Goal: Transaction & Acquisition: Purchase product/service

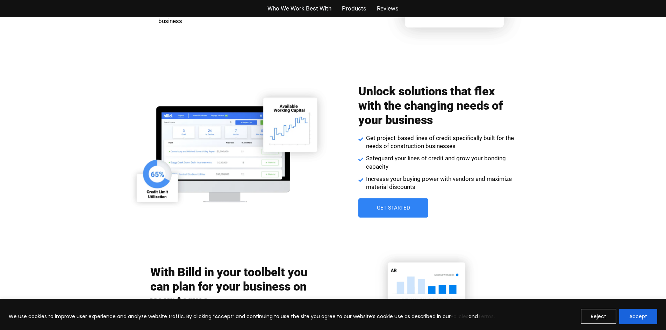
scroll to position [769, 0]
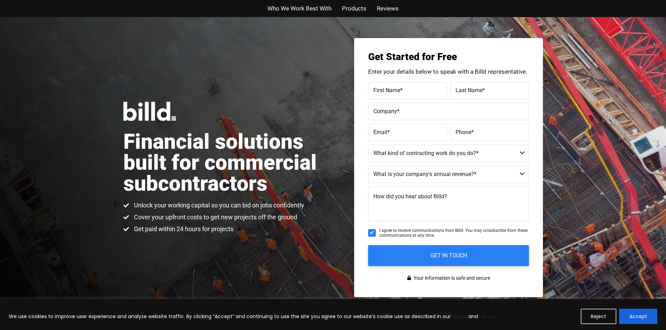
click at [309, 13] on span "Who We Work Best With" at bounding box center [299, 8] width 64 height 10
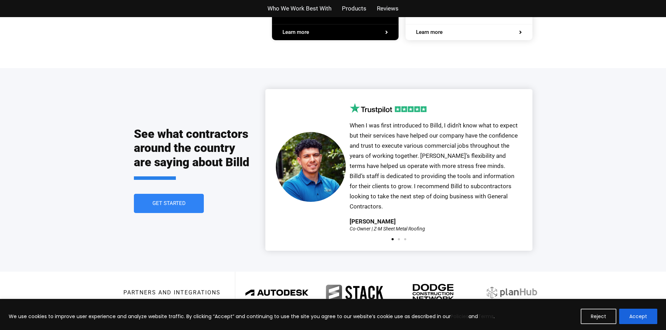
scroll to position [1479, 0]
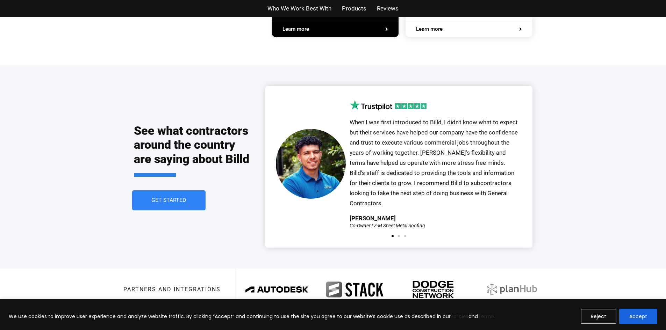
click at [181, 198] on span "Get Started" at bounding box center [168, 201] width 35 height 6
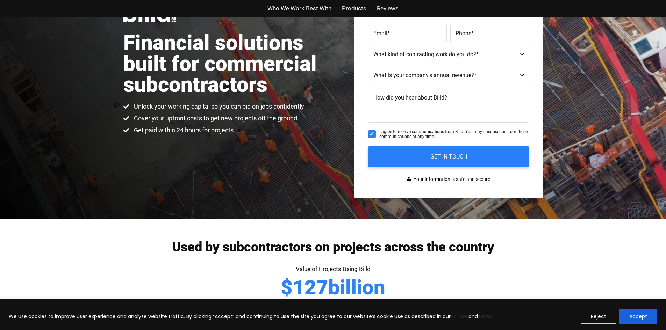
scroll to position [17, 0]
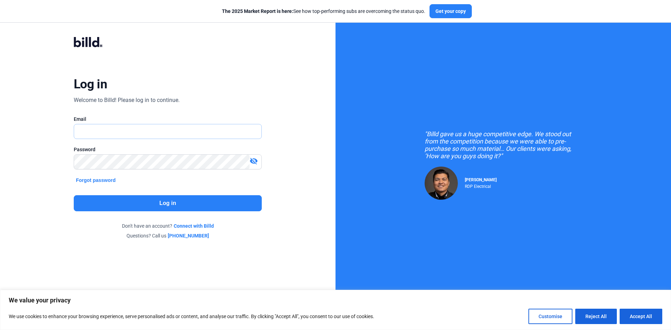
click at [118, 133] on input "text" at bounding box center [164, 131] width 180 height 14
type input "accounting@teksystems.pro"
click at [190, 204] on button "Log in" at bounding box center [168, 203] width 188 height 16
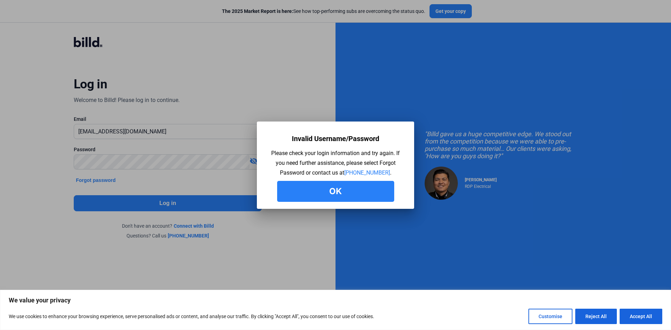
click at [323, 194] on button "Ok" at bounding box center [335, 191] width 117 height 21
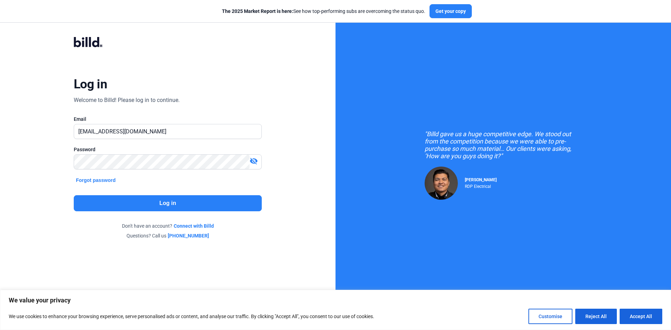
click at [100, 180] on button "Forgot password" at bounding box center [96, 180] width 44 height 8
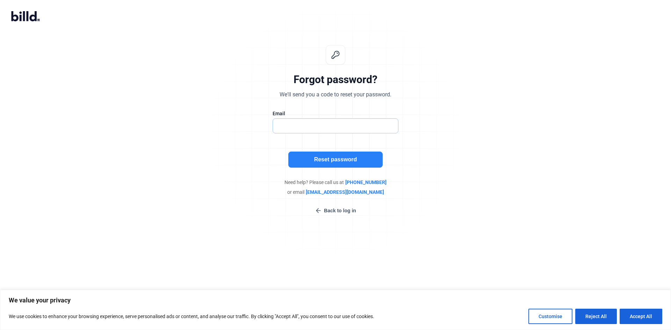
click at [327, 120] on input "text" at bounding box center [332, 126] width 118 height 14
type input "accounting@teksystems.pro"
click at [339, 160] on button "Reset password" at bounding box center [335, 160] width 94 height 16
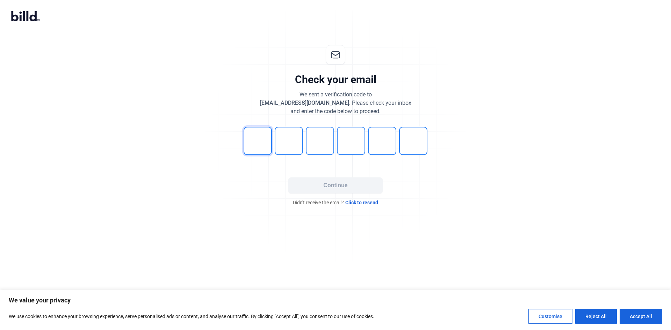
click at [261, 145] on input "tel" at bounding box center [258, 141] width 28 height 28
type input "7"
type input "4"
type input "3"
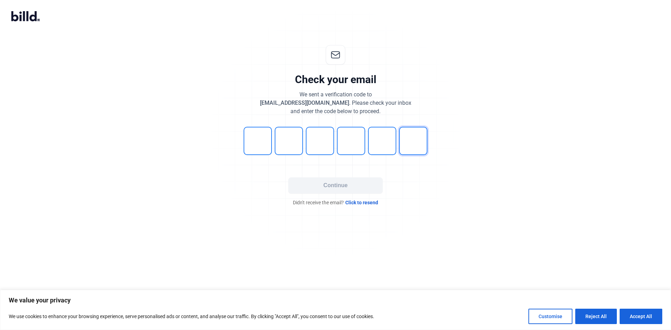
type input "3"
type input "8"
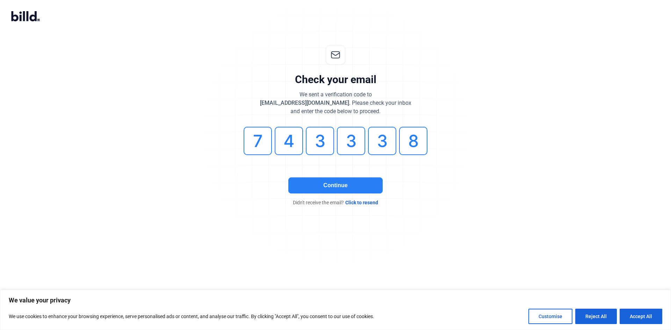
click at [328, 182] on button "Continue" at bounding box center [335, 185] width 94 height 16
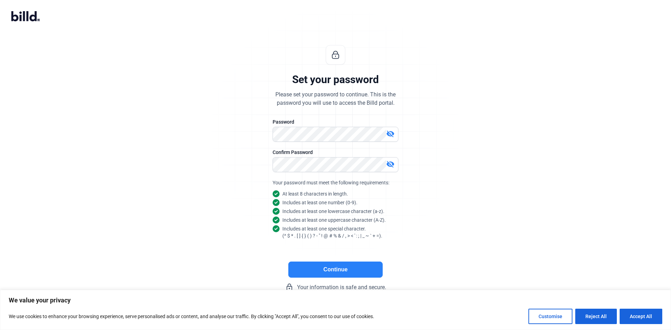
click at [317, 274] on button "Continue" at bounding box center [335, 270] width 94 height 16
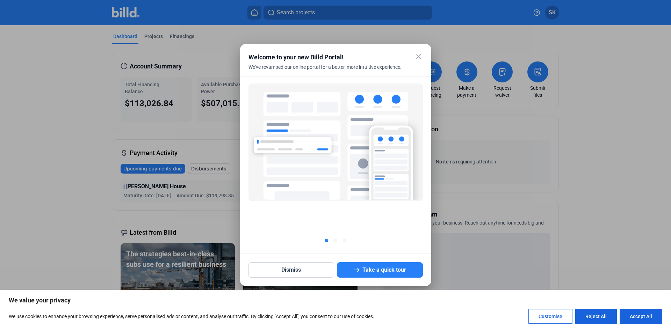
click at [420, 51] on mat-dialog-container "close Welcome to your new Billd Portal! We've revamped our online portal for a …" at bounding box center [335, 165] width 191 height 242
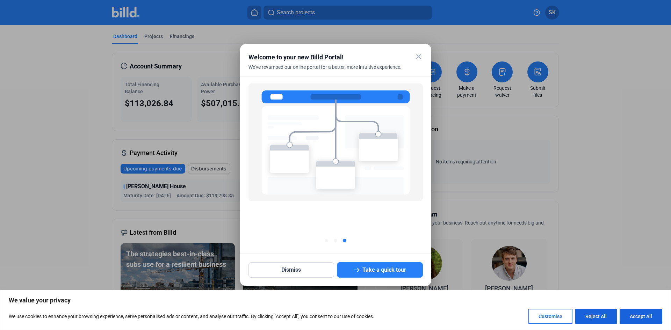
click at [413, 54] on div "close Welcome to your new Billd Portal! We've revamped our online portal for a …" at bounding box center [335, 64] width 174 height 24
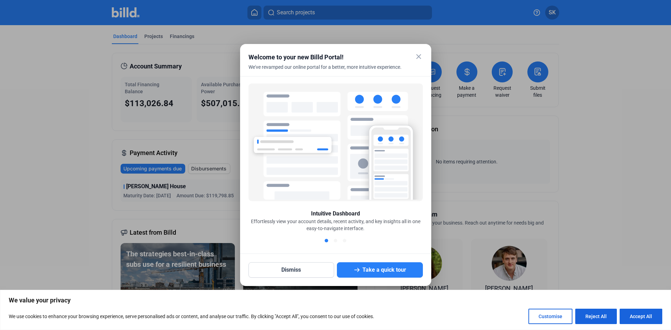
click at [415, 55] on mat-icon "close" at bounding box center [418, 56] width 8 height 8
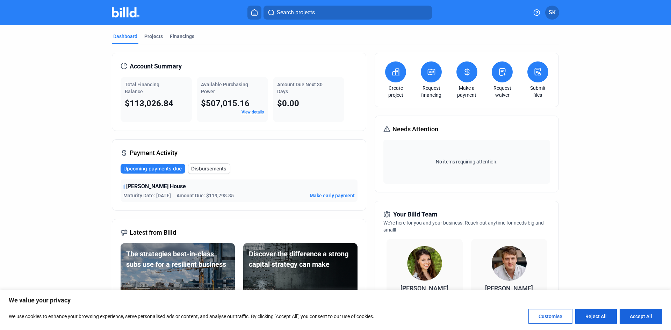
click at [558, 14] on button "SK" at bounding box center [552, 13] width 14 height 14
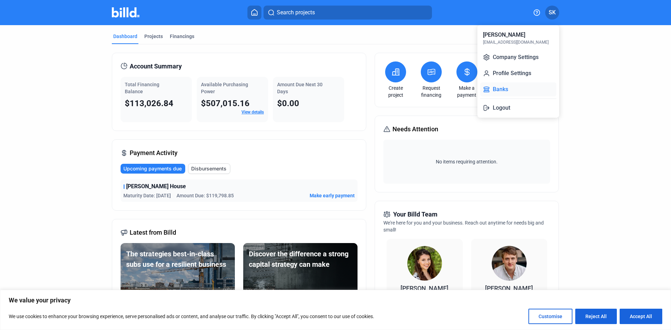
click at [500, 92] on button "Banks" at bounding box center [518, 89] width 76 height 14
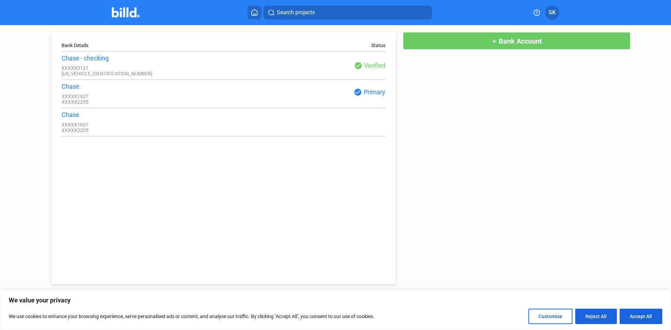
click at [371, 92] on div "check_circle Primary" at bounding box center [304, 92] width 162 height 8
click at [249, 92] on div "check_circle Primary" at bounding box center [304, 92] width 162 height 8
click at [95, 71] on div "XXXXX0121" at bounding box center [142, 68] width 162 height 6
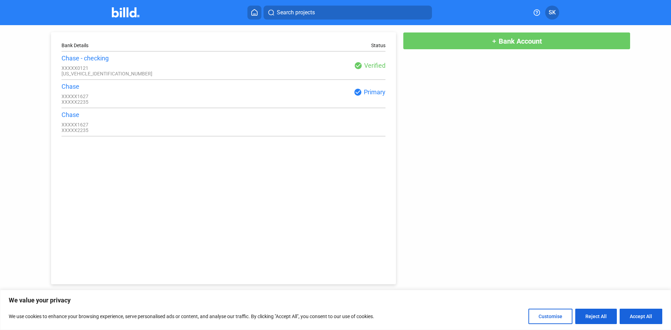
click at [90, 61] on div "Chase - checking" at bounding box center [142, 58] width 162 height 7
click at [139, 97] on div "XXXXX1627" at bounding box center [142, 97] width 162 height 6
click at [477, 40] on button "add Bank Account" at bounding box center [516, 40] width 227 height 17
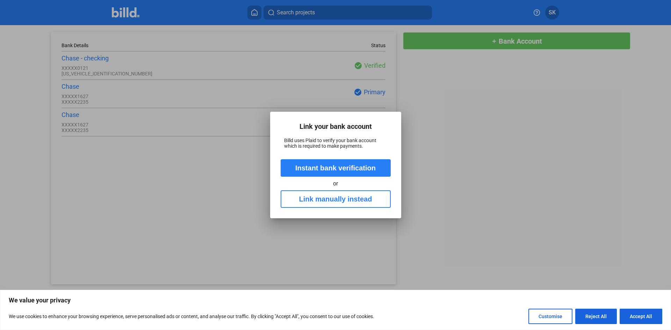
click at [331, 201] on button "Link manually instead" at bounding box center [336, 198] width 110 height 17
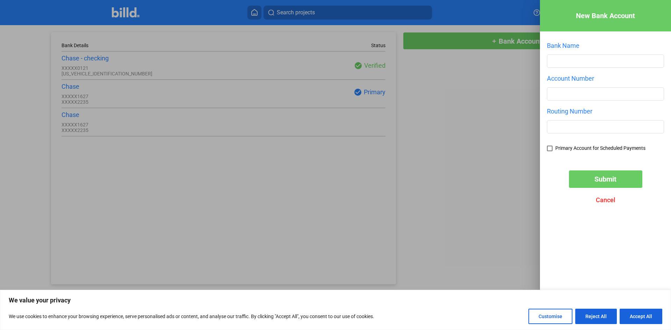
click at [449, 188] on div at bounding box center [335, 165] width 671 height 330
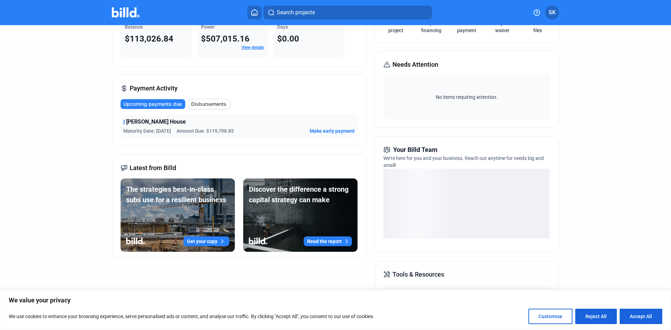
scroll to position [70, 0]
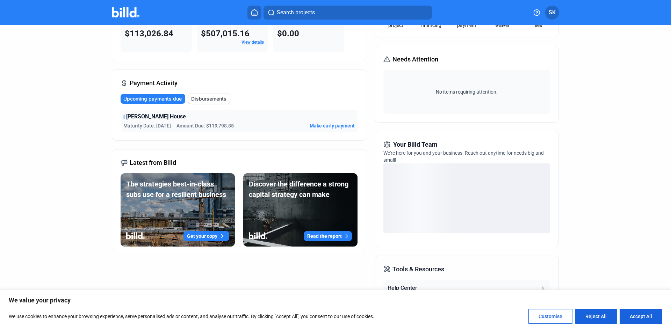
click at [331, 125] on span "Make early payment" at bounding box center [332, 125] width 45 height 7
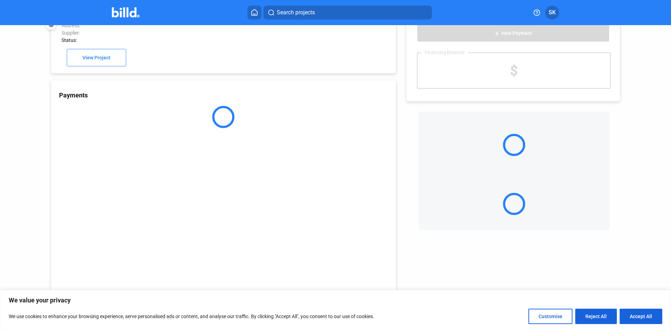
scroll to position [19, 0]
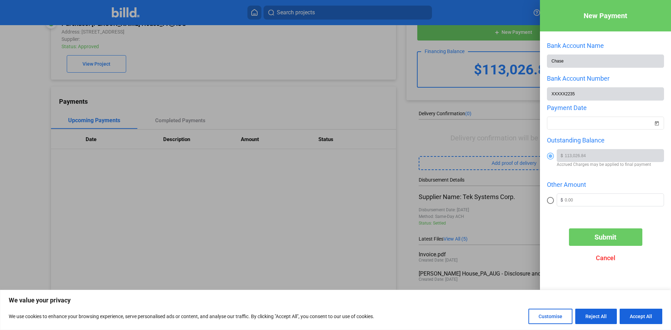
click at [383, 130] on div at bounding box center [335, 165] width 671 height 330
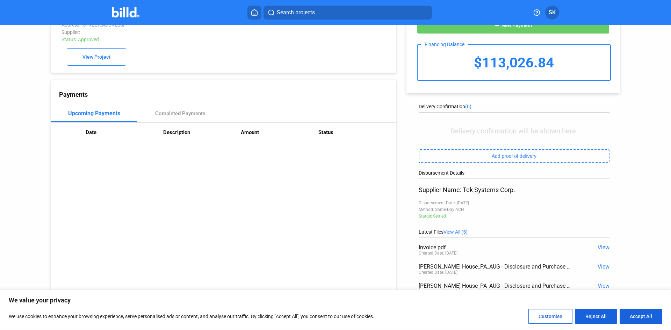
scroll to position [0, 0]
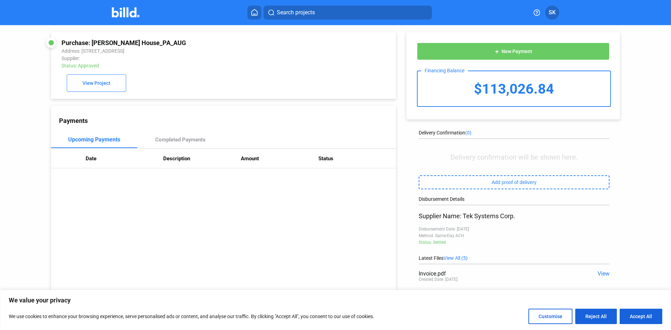
click at [506, 49] on span "New Payment" at bounding box center [516, 52] width 31 height 6
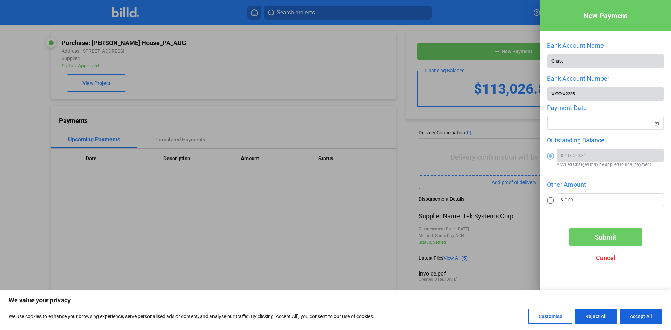
click at [592, 129] on div at bounding box center [602, 123] width 102 height 13
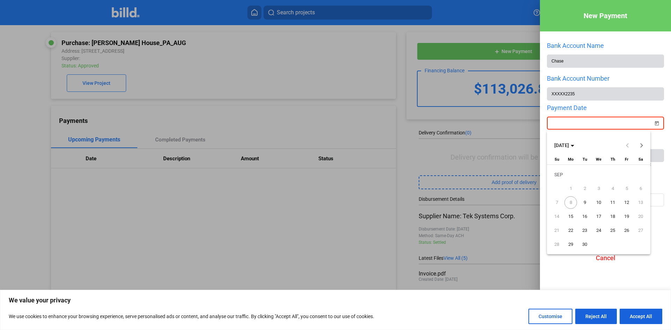
click at [577, 116] on div at bounding box center [335, 165] width 671 height 330
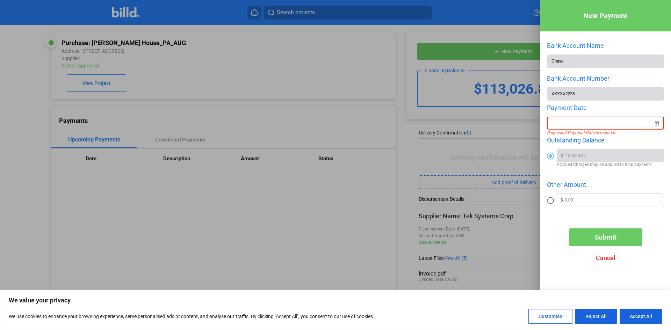
click at [659, 120] on span "Open calendar" at bounding box center [656, 119] width 17 height 17
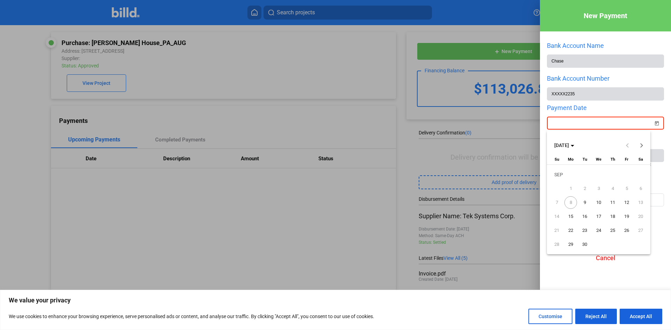
click at [585, 203] on span "9" at bounding box center [584, 202] width 13 height 13
type input "09/09/2025"
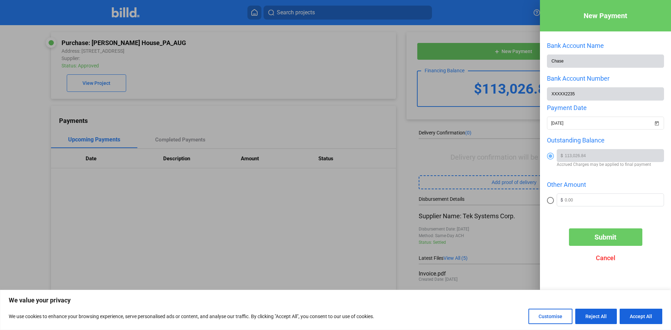
click at [456, 146] on div at bounding box center [335, 165] width 671 height 330
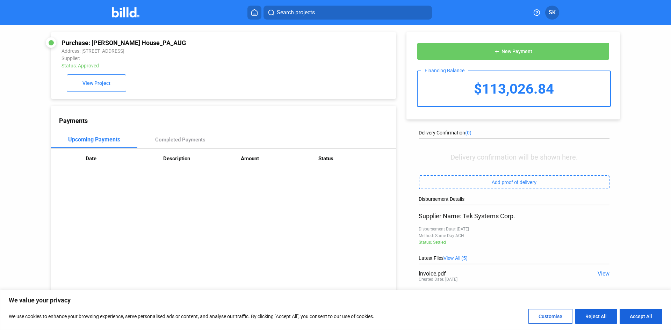
click at [491, 90] on div "$113,026.84" at bounding box center [514, 88] width 193 height 35
click at [93, 80] on button "View Project" at bounding box center [96, 82] width 59 height 17
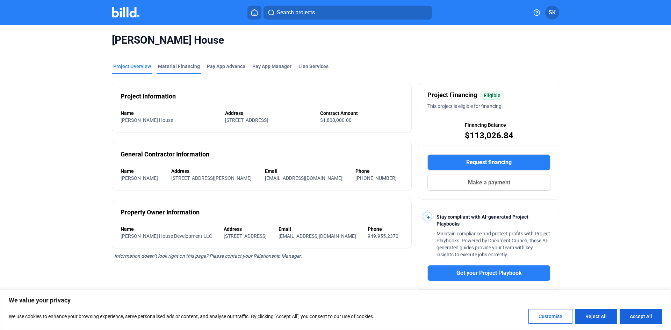
click at [184, 66] on div "Material Financing" at bounding box center [179, 66] width 42 height 7
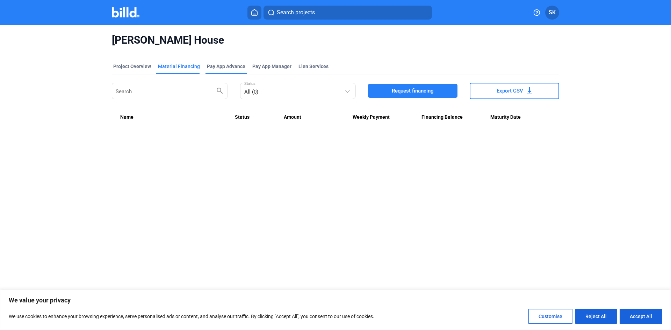
click at [232, 66] on div "Pay App Advance" at bounding box center [226, 66] width 38 height 7
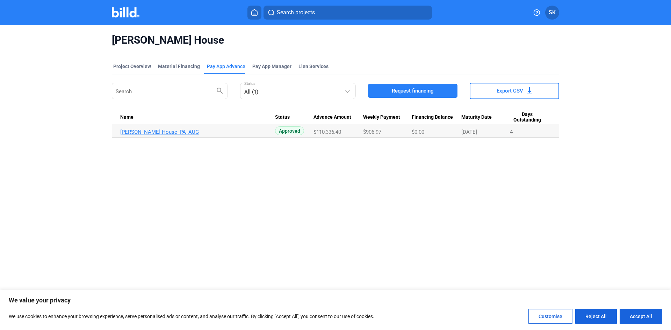
click at [135, 131] on link "Gable House_PA_AUG" at bounding box center [197, 132] width 155 height 6
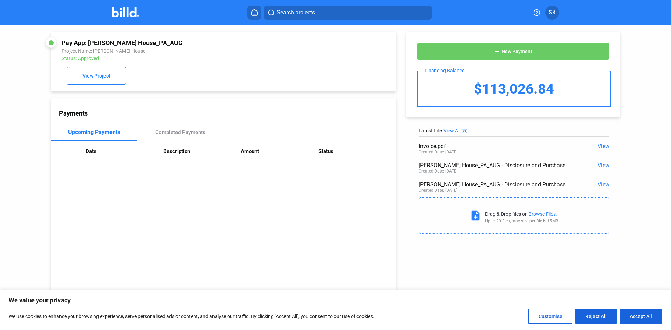
click at [524, 52] on span "New Payment" at bounding box center [516, 52] width 31 height 6
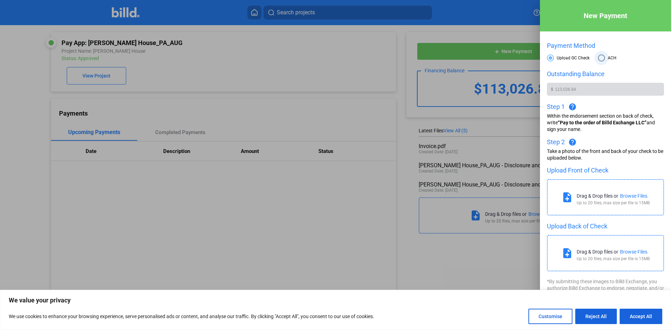
click at [601, 57] on span at bounding box center [601, 58] width 7 height 7
click at [601, 57] on input "ACH" at bounding box center [601, 58] width 7 height 7
radio input "true"
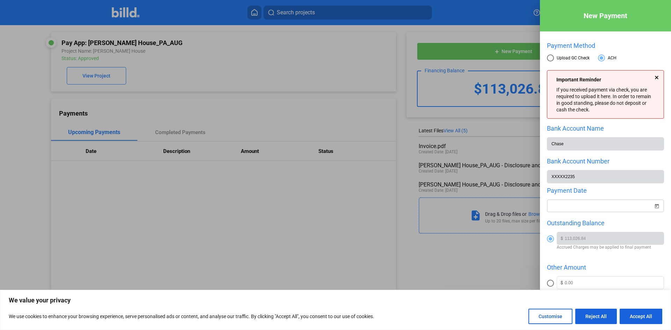
click at [645, 212] on div "New Payment Payment Method Upload GC Check ACH Important Reminder If you receiv…" at bounding box center [335, 165] width 671 height 330
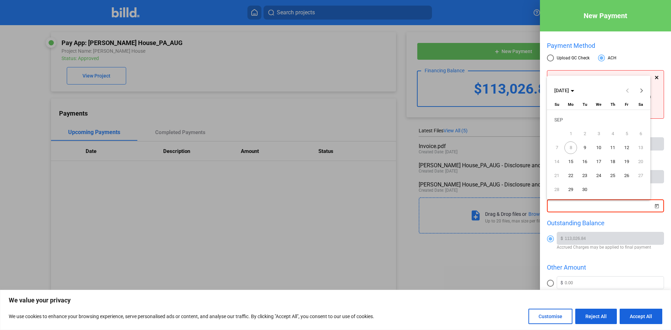
click at [582, 146] on span "9" at bounding box center [584, 148] width 13 height 13
type input "09/09/2025"
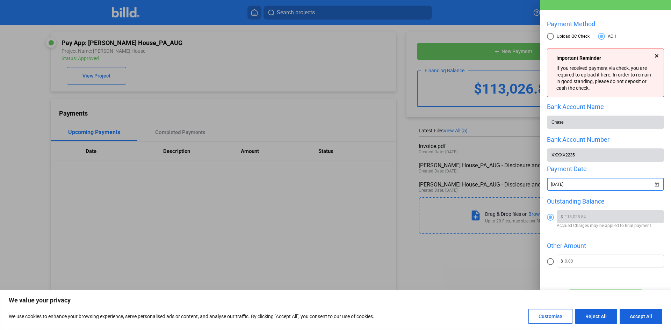
scroll to position [43, 0]
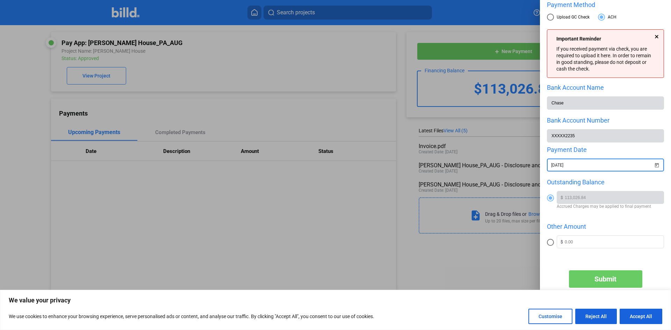
click at [502, 236] on div at bounding box center [335, 165] width 671 height 330
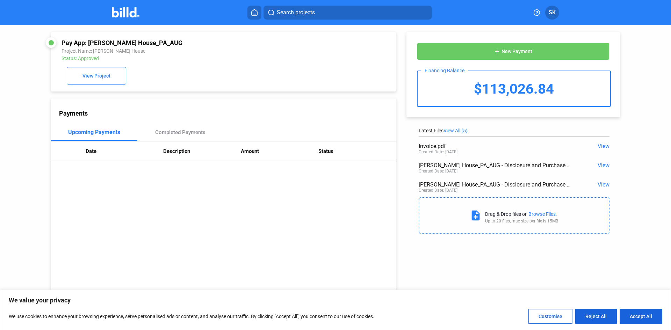
click at [503, 98] on div "$113,026.84" at bounding box center [514, 88] width 193 height 35
click at [178, 126] on div "Completed Payments" at bounding box center [180, 132] width 86 height 17
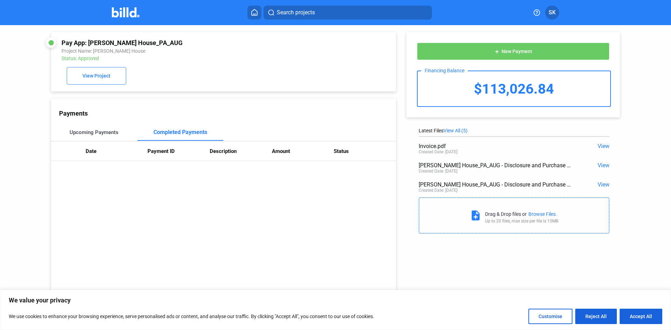
click at [119, 139] on div "Upcoming Payments" at bounding box center [94, 132] width 86 height 17
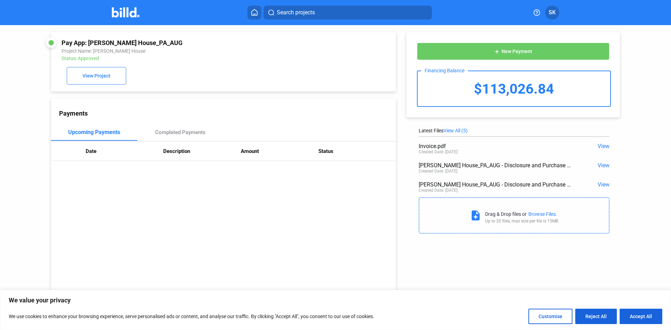
click at [519, 92] on div "$113,026.84" at bounding box center [514, 88] width 193 height 35
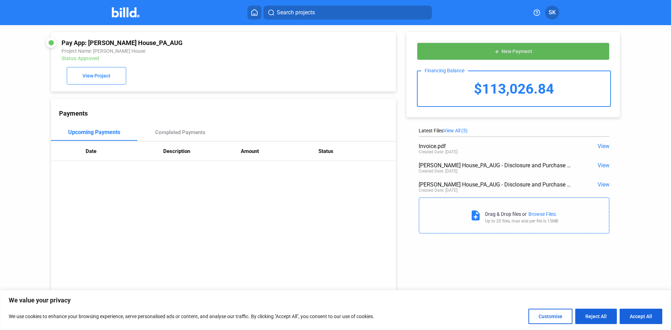
click at [517, 49] on span "New Payment" at bounding box center [516, 52] width 31 height 6
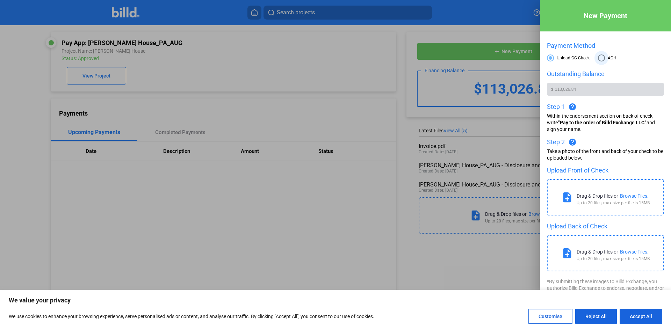
click at [599, 58] on span at bounding box center [601, 58] width 7 height 7
click at [599, 58] on input "ACH" at bounding box center [601, 58] width 7 height 7
radio input "true"
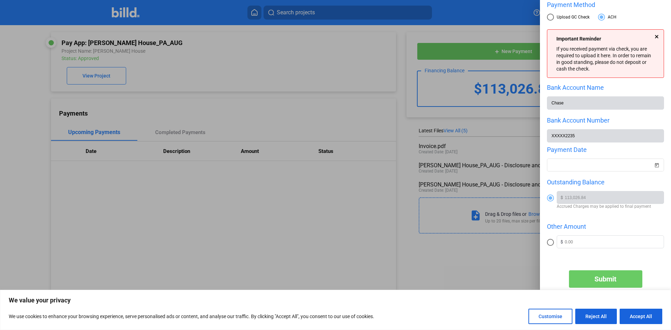
click at [553, 242] on label at bounding box center [552, 243] width 10 height 9
click at [553, 242] on input "radio" at bounding box center [550, 242] width 7 height 7
radio input "true"
click at [612, 241] on input "text" at bounding box center [614, 241] width 99 height 10
click at [570, 14] on span "Upload GC Check" at bounding box center [572, 17] width 36 height 6
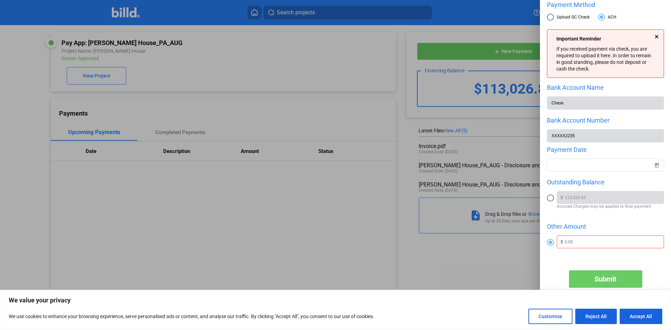
click at [554, 14] on input "Upload GC Check" at bounding box center [550, 17] width 7 height 7
radio input "true"
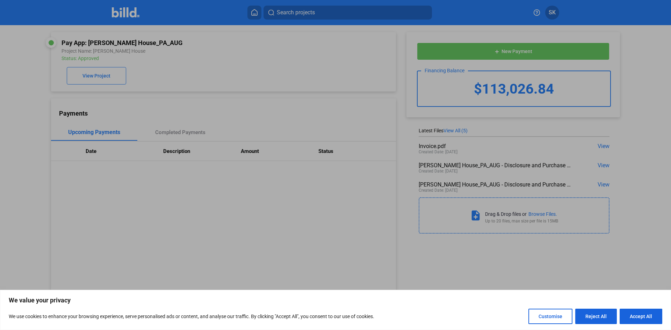
scroll to position [0, 0]
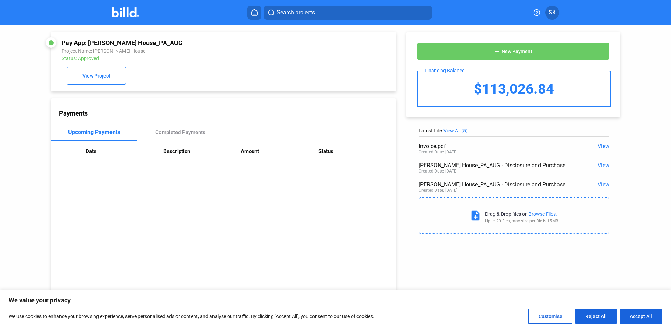
click at [482, 50] on button "add New Payment" at bounding box center [513, 51] width 193 height 17
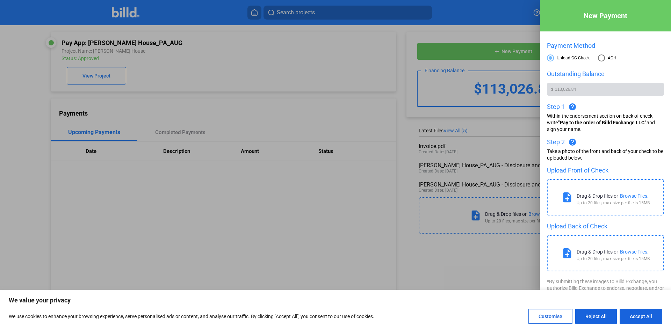
click at [606, 57] on span "ACH" at bounding box center [611, 58] width 12 height 6
click at [605, 57] on input "ACH" at bounding box center [601, 58] width 7 height 7
radio input "true"
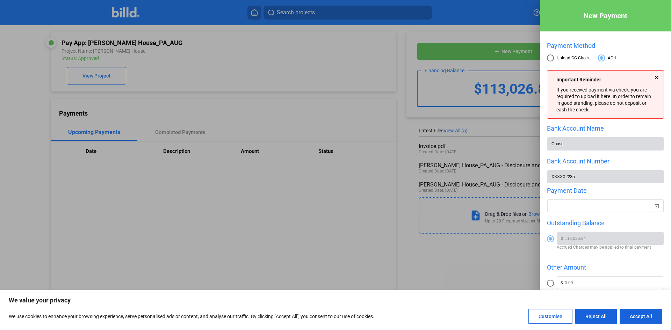
click at [628, 203] on div at bounding box center [602, 206] width 102 height 13
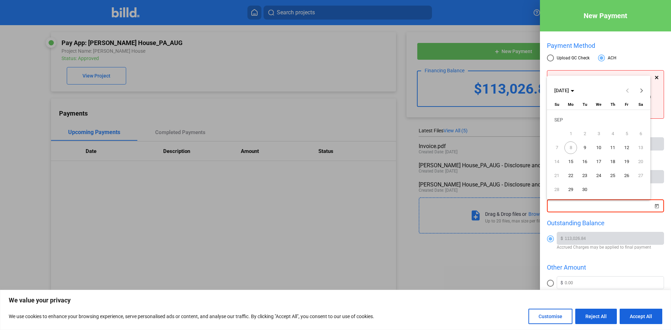
click at [583, 144] on span "9" at bounding box center [584, 148] width 13 height 13
type input "09/09/2025"
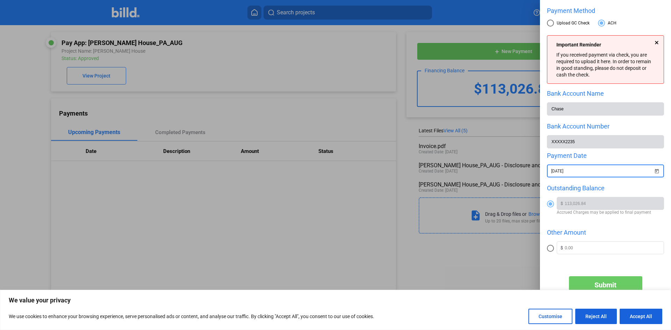
scroll to position [43, 0]
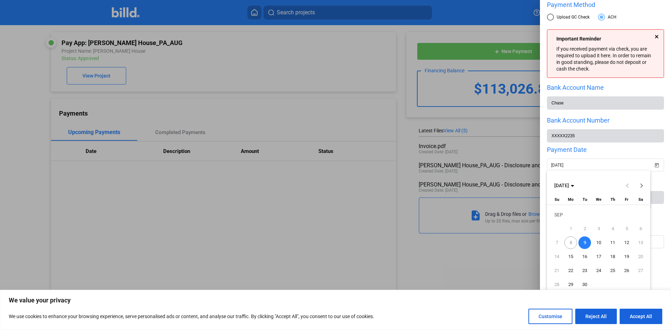
click at [402, 45] on div at bounding box center [335, 165] width 671 height 330
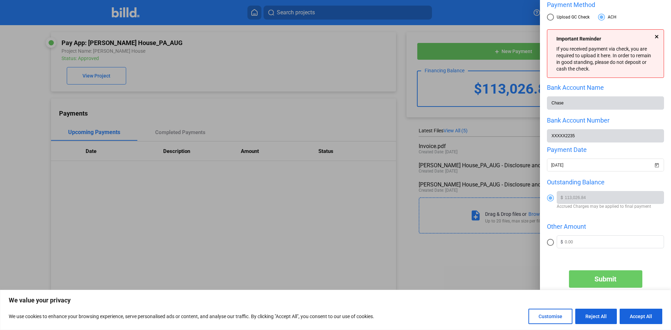
click at [492, 263] on div at bounding box center [335, 165] width 671 height 330
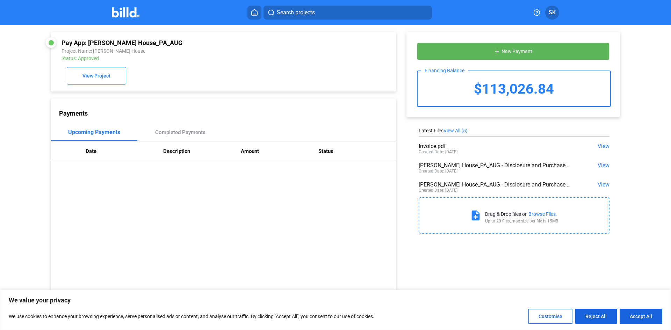
click at [539, 48] on button "add New Payment" at bounding box center [513, 51] width 193 height 17
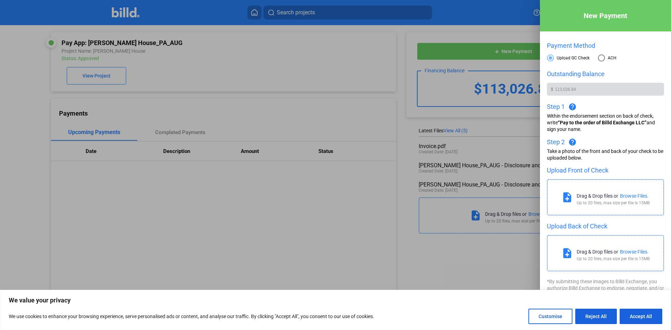
click at [600, 58] on span at bounding box center [601, 58] width 7 height 7
click at [600, 58] on input "ACH" at bounding box center [601, 58] width 7 height 7
radio input "true"
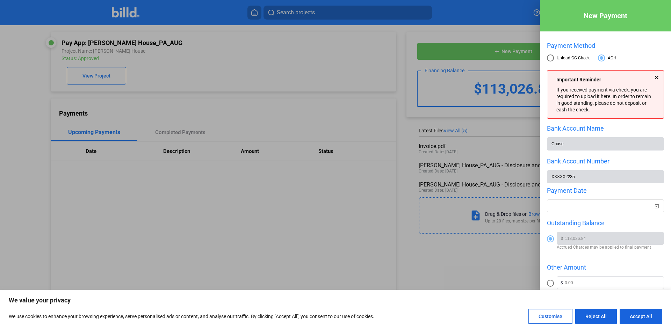
click at [607, 98] on div "If you received payment via check, you are required to upload it here. In order…" at bounding box center [604, 100] width 97 height 27
click at [595, 203] on div at bounding box center [602, 206] width 102 height 13
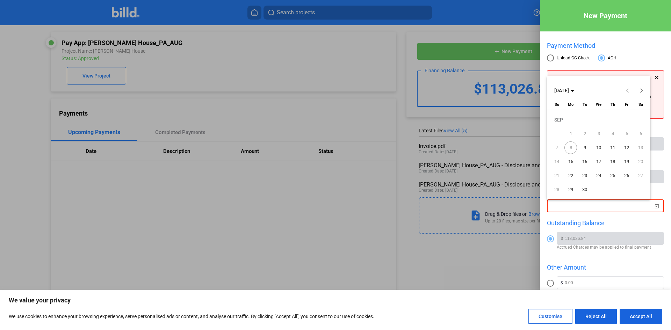
click at [587, 147] on span "9" at bounding box center [584, 148] width 13 height 13
type input "09/09/2025"
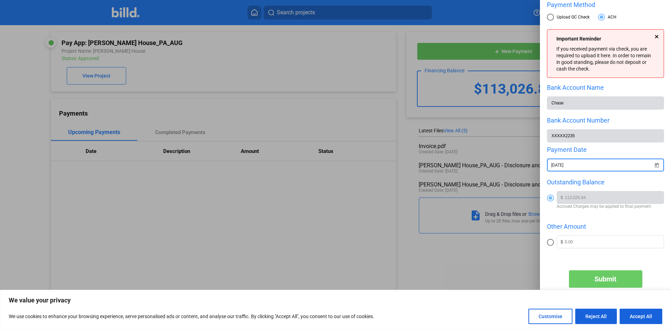
click at [619, 286] on button "Submit" at bounding box center [605, 278] width 73 height 17
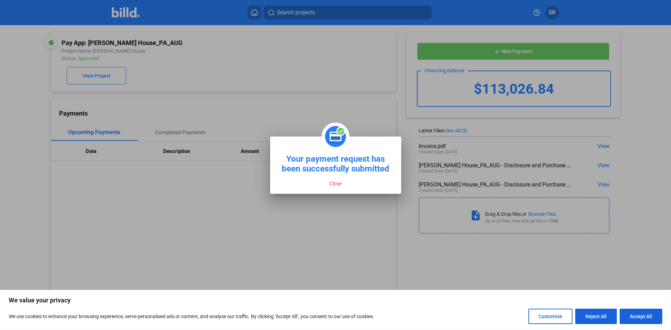
click at [341, 187] on button "Close" at bounding box center [335, 184] width 17 height 6
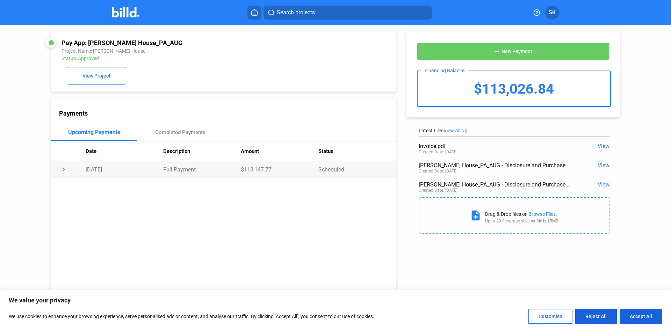
click at [60, 172] on td "chevron_right" at bounding box center [68, 169] width 35 height 17
